Goal: Task Accomplishment & Management: Manage account settings

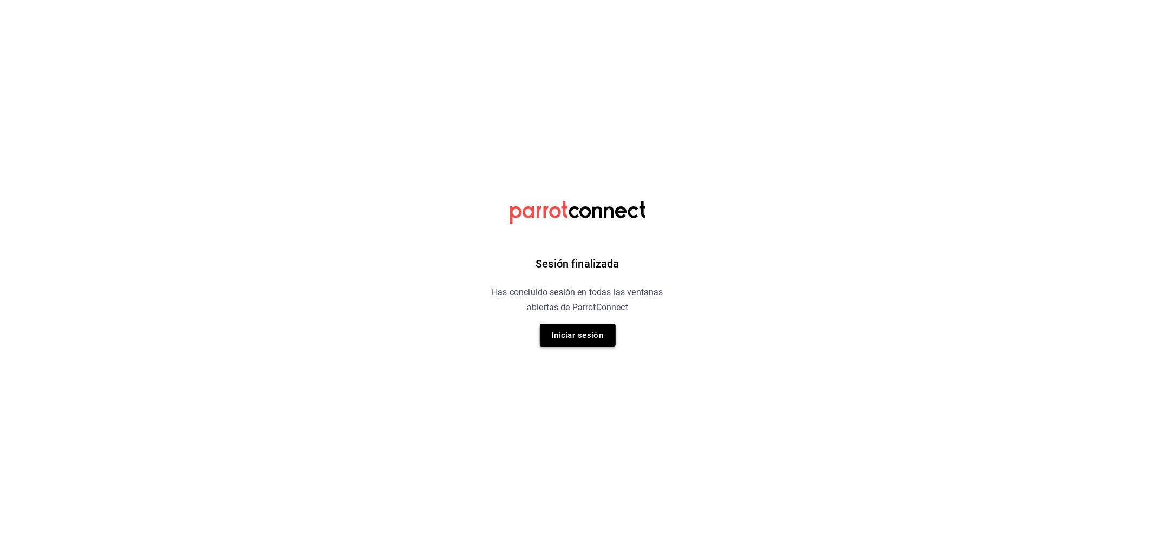
click at [572, 341] on button "Iniciar sesión" at bounding box center [578, 335] width 76 height 23
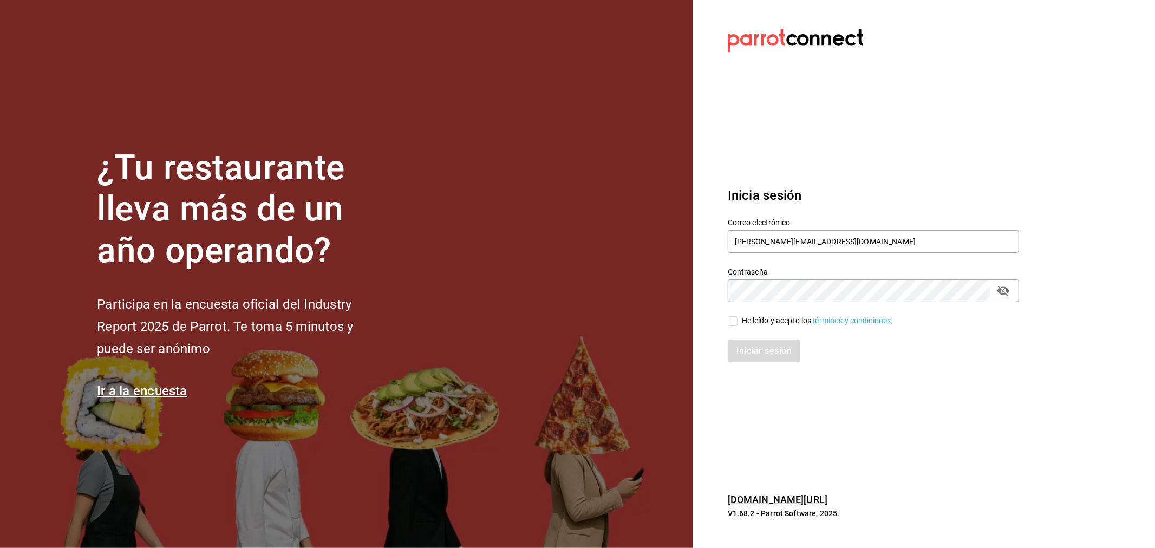
click at [732, 323] on input "He leído y acepto los Términos y condiciones." at bounding box center [733, 321] width 10 height 10
checkbox input "true"
click at [764, 365] on div "Inicia sesión Correo electrónico omar.cid@cofkicafe.com Contraseña Contraseña H…" at bounding box center [873, 274] width 291 height 203
click at [755, 348] on button "Iniciar sesión" at bounding box center [765, 351] width 74 height 23
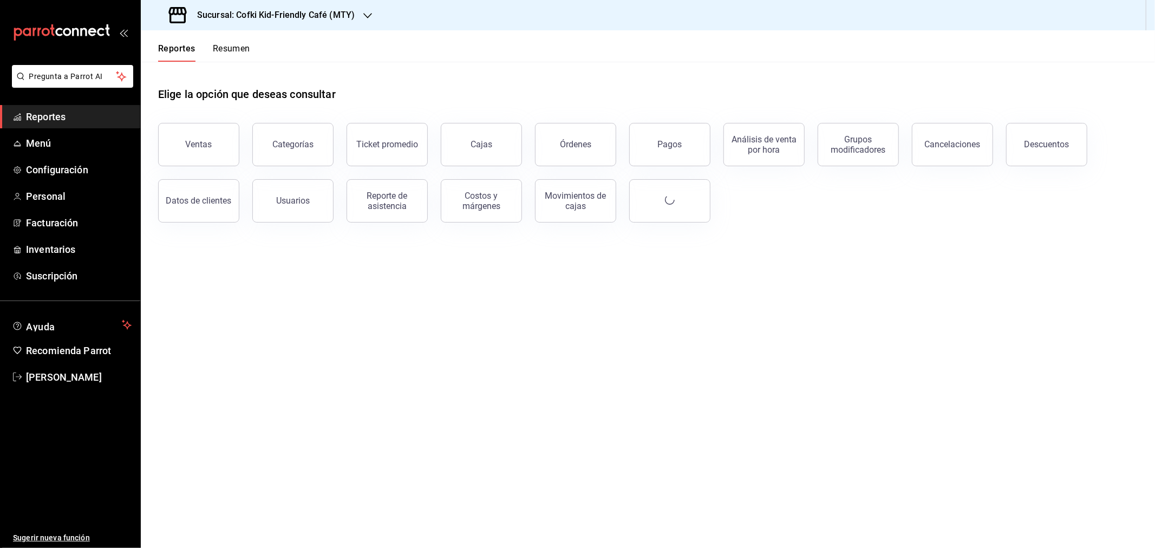
click at [597, 140] on button "Órdenes" at bounding box center [575, 144] width 81 height 43
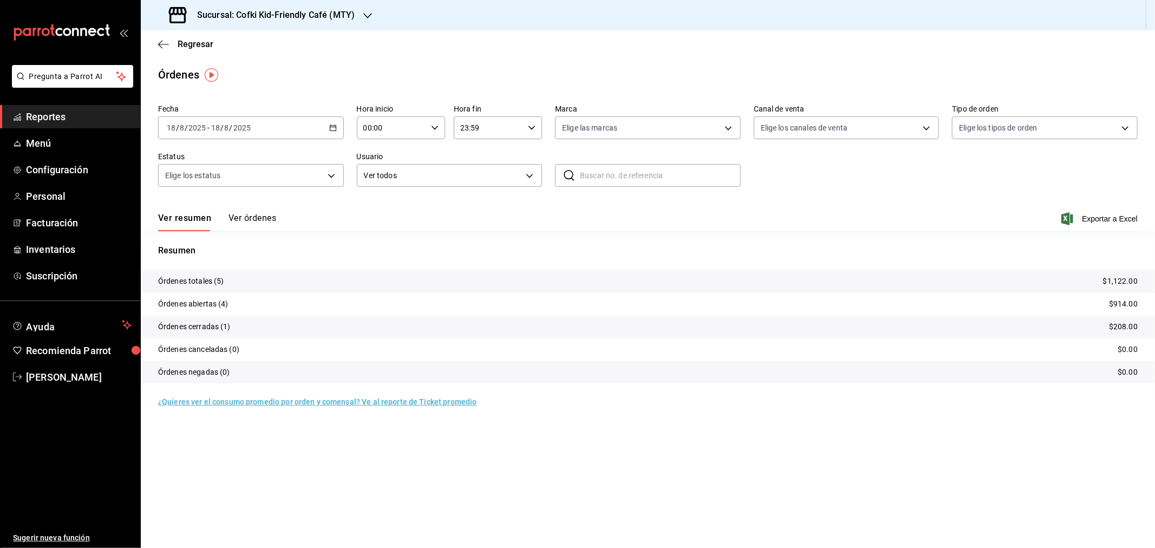
click at [354, 6] on div "Sucursal: Cofki Kid-Friendly Café (MTY)" at bounding box center [262, 15] width 227 height 30
click at [255, 69] on div "Cofki Cafe ([GEOGRAPHIC_DATA])" at bounding box center [221, 71] width 145 height 11
click at [223, 122] on div "[DATE] [DATE] - [DATE] [DATE]" at bounding box center [251, 127] width 186 height 23
click at [193, 183] on span "Ayer" at bounding box center [209, 184] width 84 height 11
click at [1125, 224] on span "Exportar a Excel" at bounding box center [1101, 218] width 74 height 13
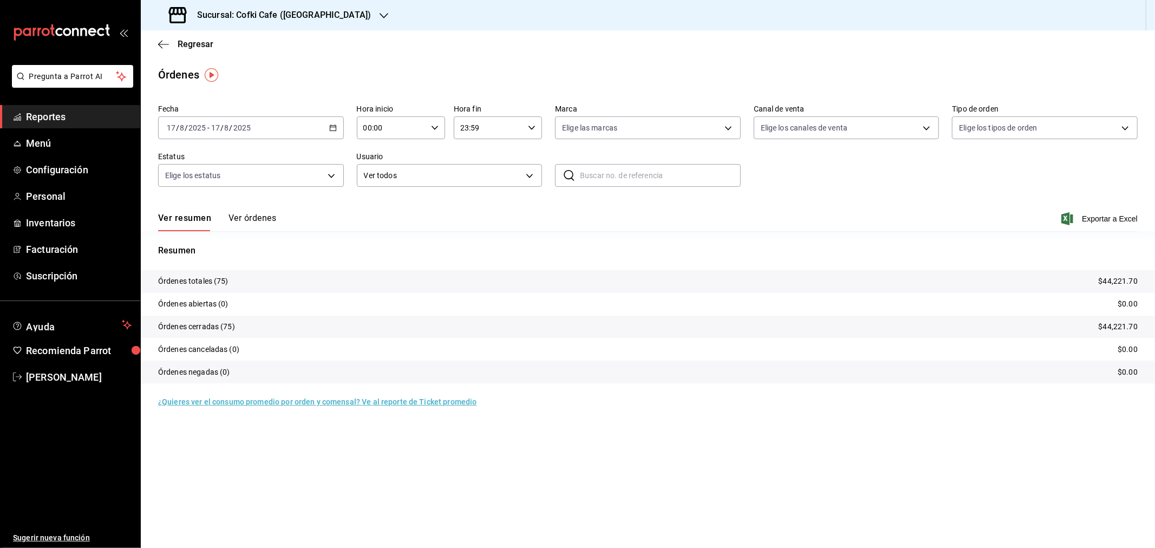
click at [286, 16] on h3 "Sucursal: Cofki Cafe ([GEOGRAPHIC_DATA])" at bounding box center [279, 15] width 183 height 13
click at [252, 46] on div "Cofki Kid-Friendly Café (MTY)" at bounding box center [221, 46] width 145 height 11
click at [1116, 228] on div "Ver resumen Ver órdenes Exportar a Excel" at bounding box center [648, 215] width 980 height 31
click at [1111, 220] on span "Exportar a Excel" at bounding box center [1101, 218] width 74 height 13
click at [1019, 178] on div "Fecha [DATE] [DATE] - [DATE] [DATE] Hora inicio 00:00 Hora inicio Hora fin 23:5…" at bounding box center [648, 150] width 980 height 100
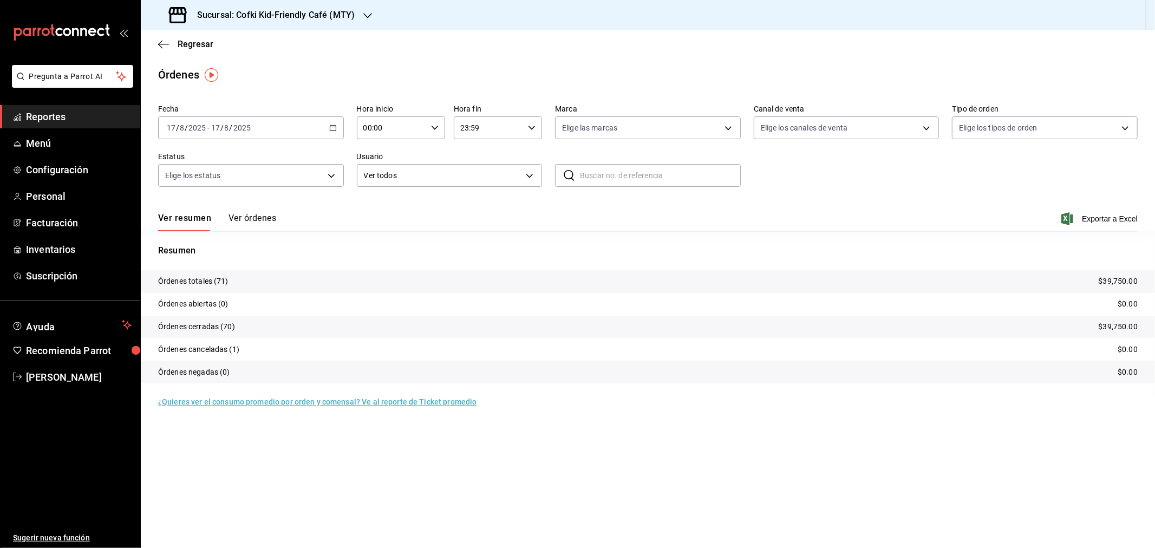
click at [968, 193] on div "Fecha [DATE] [DATE] - [DATE] [DATE] Hora inicio 00:00 Hora inicio Hora fin 23:5…" at bounding box center [648, 150] width 980 height 100
click at [202, 40] on span "Regresar" at bounding box center [196, 44] width 36 height 10
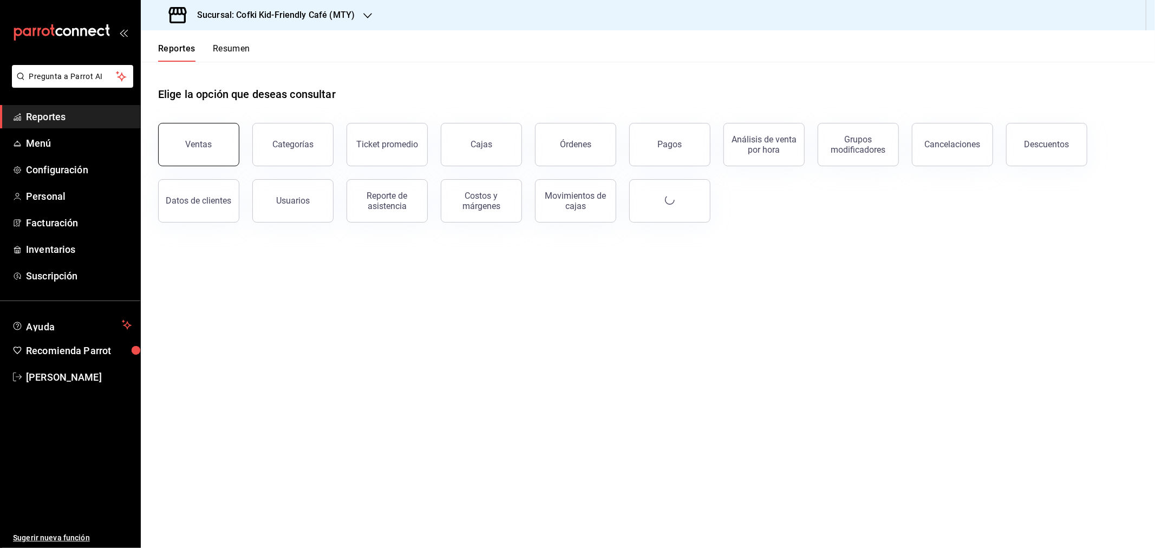
click at [218, 138] on button "Ventas" at bounding box center [198, 144] width 81 height 43
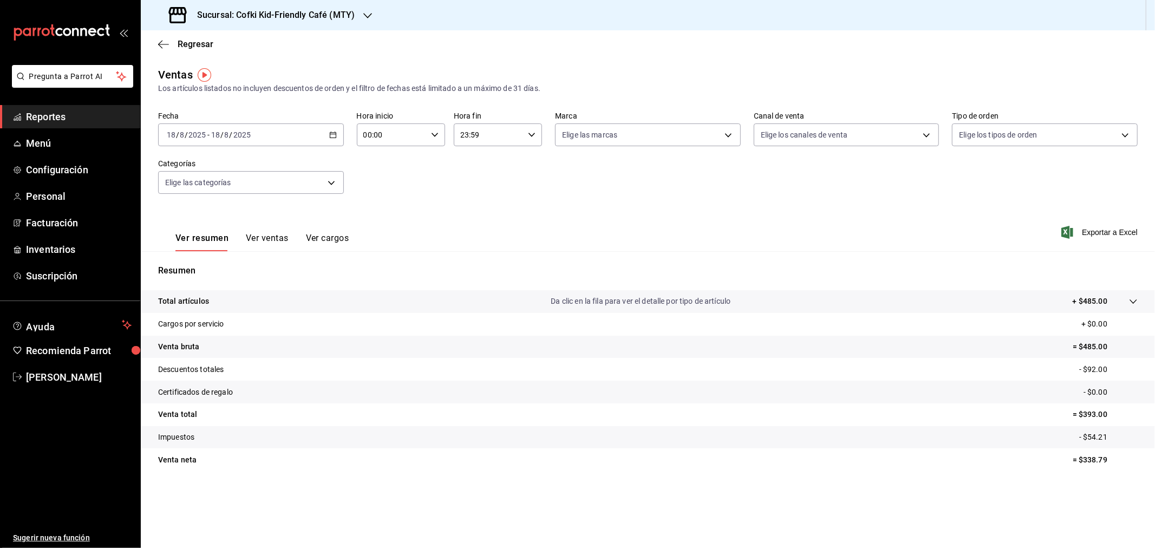
click at [263, 127] on div "[DATE] [DATE] - [DATE] [DATE]" at bounding box center [251, 134] width 186 height 23
click at [186, 190] on span "Ayer" at bounding box center [209, 191] width 84 height 11
click at [354, 11] on div "Sucursal: Cofki Kid-Friendly Café (MTY)" at bounding box center [262, 15] width 227 height 30
click at [277, 67] on div "Cofki Cafe ([GEOGRAPHIC_DATA])" at bounding box center [221, 71] width 145 height 11
click at [196, 41] on span "Regresar" at bounding box center [196, 44] width 36 height 10
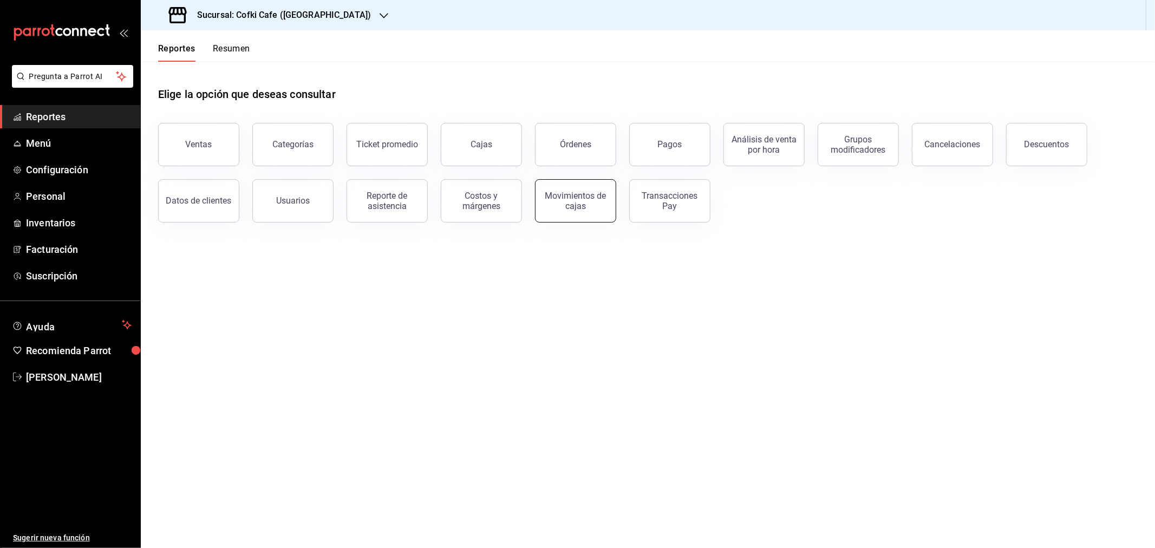
click at [571, 207] on div "Movimientos de cajas" at bounding box center [575, 201] width 67 height 21
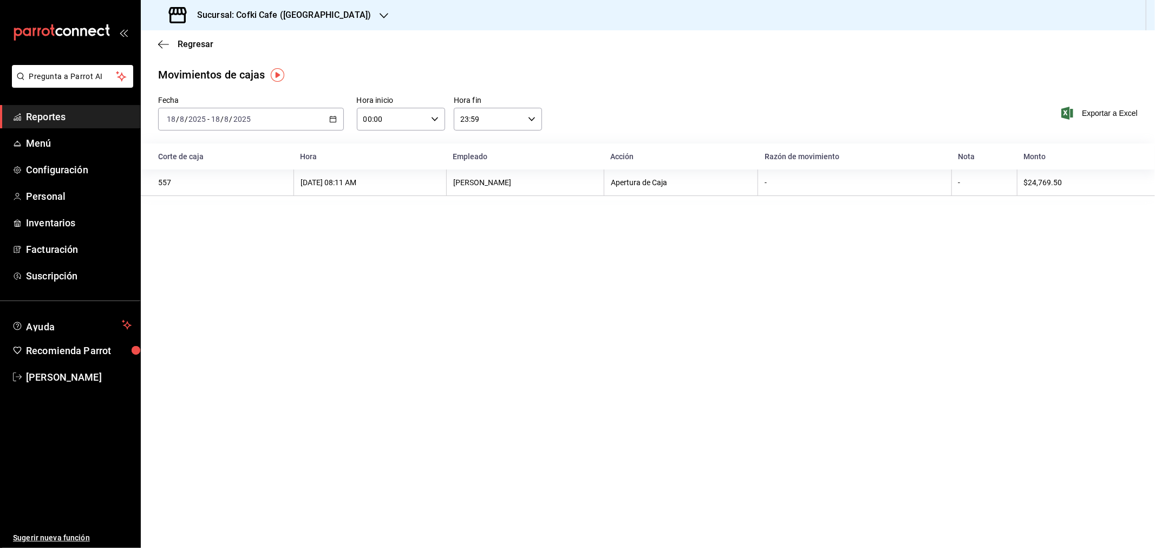
click at [188, 132] on div "Fecha [DATE] [DATE] - [DATE] [DATE] Hora inicio 00:00 Hora inicio Hora fin 23:5…" at bounding box center [648, 120] width 1015 height 48
click at [192, 121] on input "2025" at bounding box center [197, 119] width 18 height 9
click at [194, 185] on li "Ayer" at bounding box center [209, 176] width 101 height 24
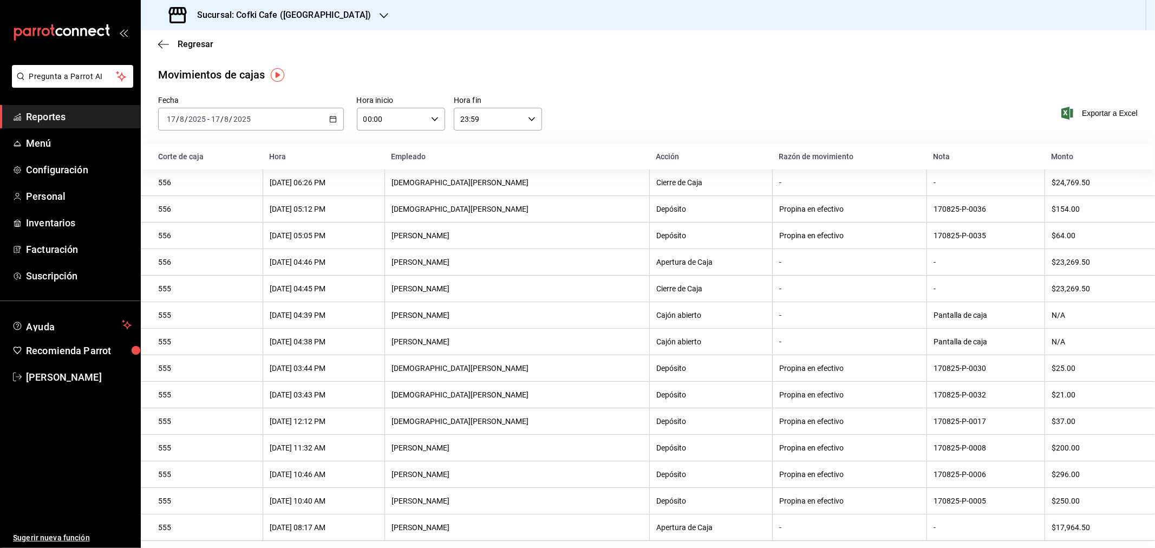
click at [329, 17] on div "Sucursal: Cofki Cafe ([GEOGRAPHIC_DATA])" at bounding box center [270, 15] width 243 height 30
click at [227, 45] on span "Cofki Kid-Friendly Café (MTY)" at bounding box center [199, 46] width 100 height 11
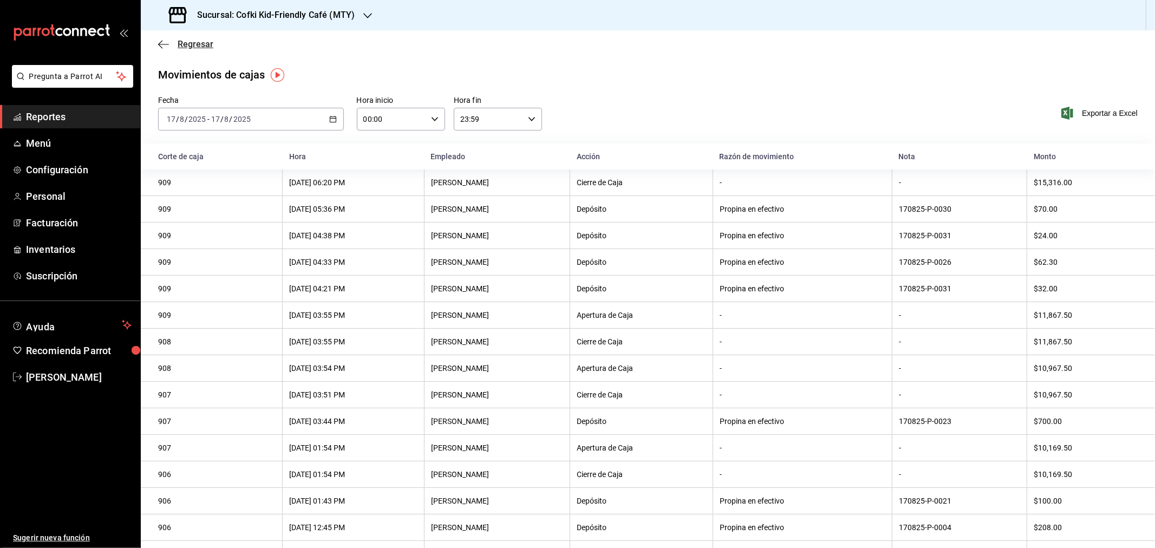
click at [187, 41] on span "Regresar" at bounding box center [196, 44] width 36 height 10
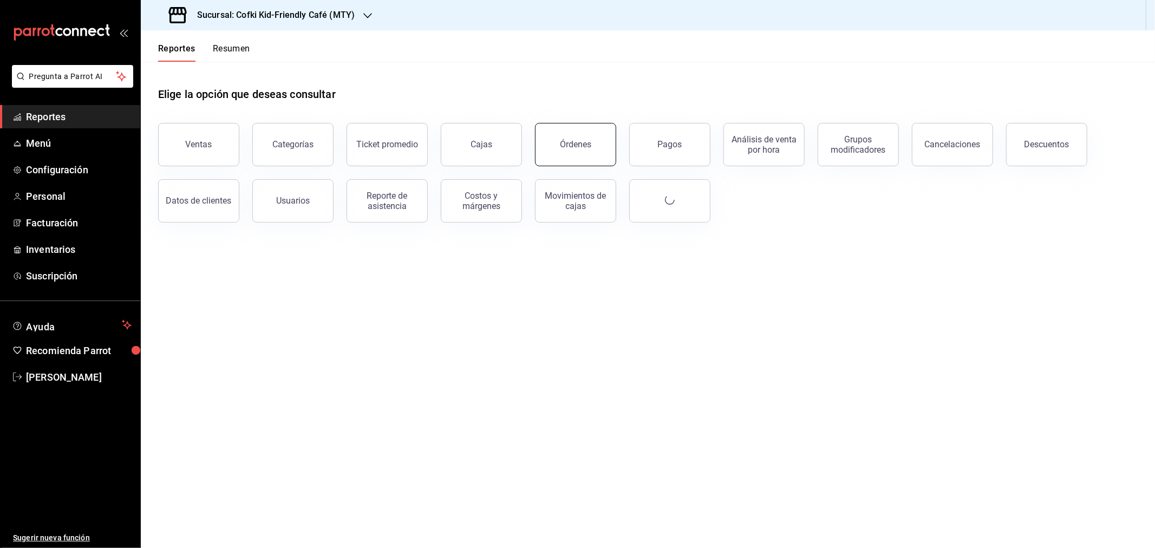
click at [549, 145] on button "Órdenes" at bounding box center [575, 144] width 81 height 43
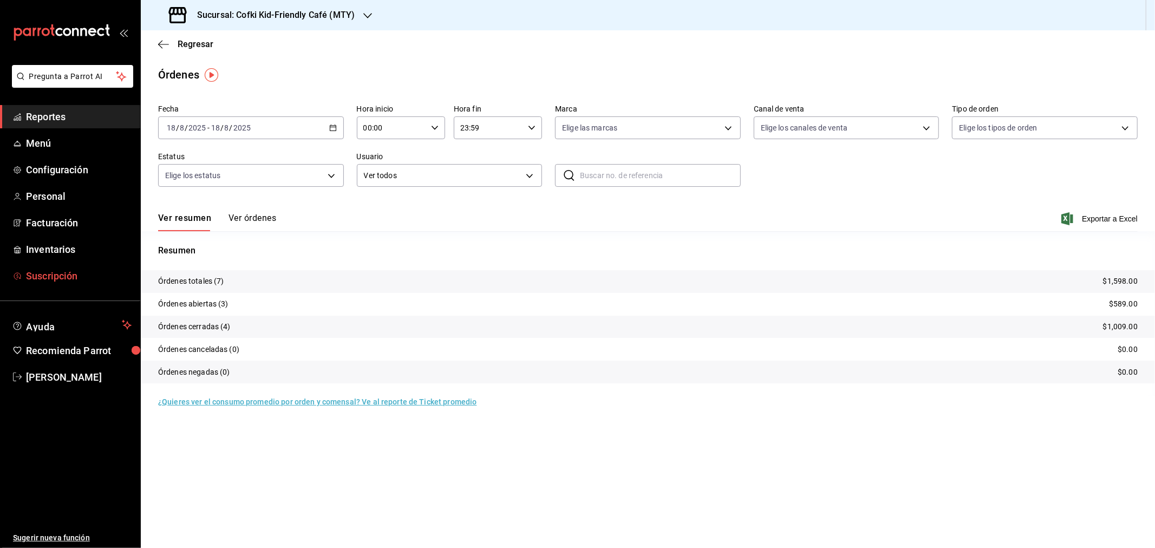
click at [37, 275] on span "Suscripción" at bounding box center [79, 276] width 106 height 15
